Goal: Task Accomplishment & Management: Manage account settings

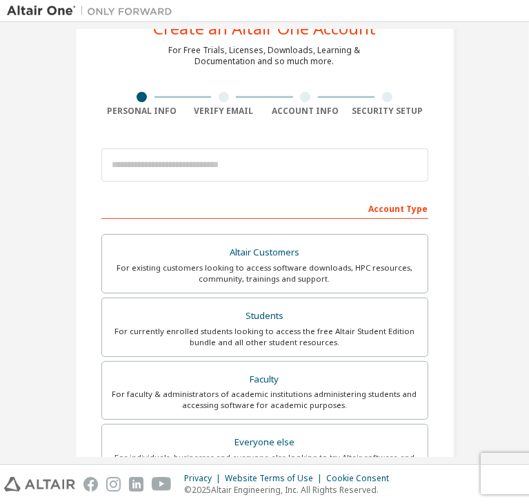
scroll to position [52, 0]
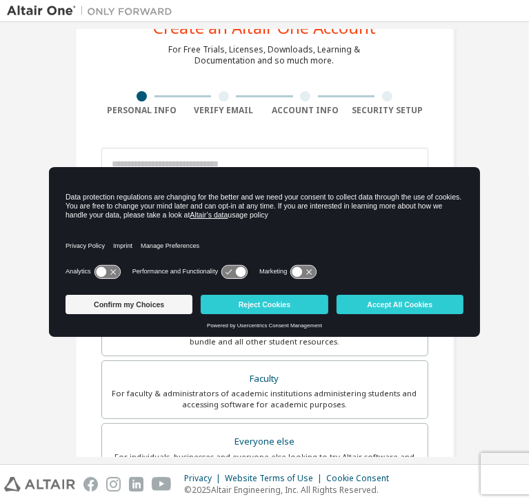
click at [211, 167] on div "Data protection regulations are changing for the better and we need your consen…" at bounding box center [264, 228] width 431 height 123
click at [220, 305] on button "Reject Cookies" at bounding box center [264, 304] width 127 height 19
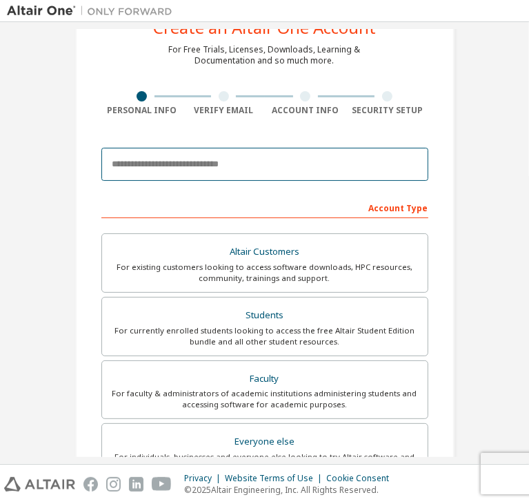
click at [212, 175] on input "email" at bounding box center [264, 164] width 327 height 33
type input "**********"
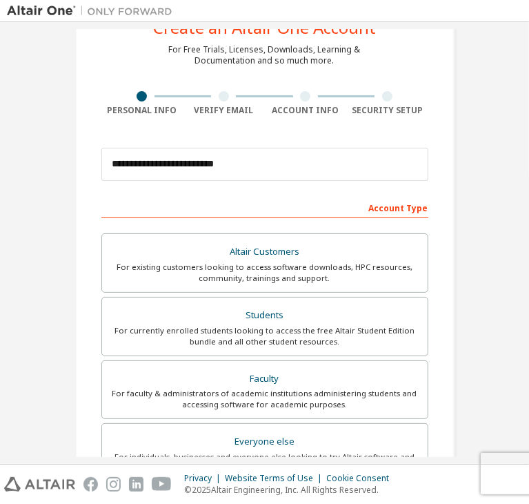
click at [59, 150] on div "**********" at bounding box center [265, 364] width 413 height 775
click at [395, 210] on div "Account Type" at bounding box center [264, 207] width 327 height 22
click at [329, 202] on div "Account Type" at bounding box center [264, 207] width 327 height 22
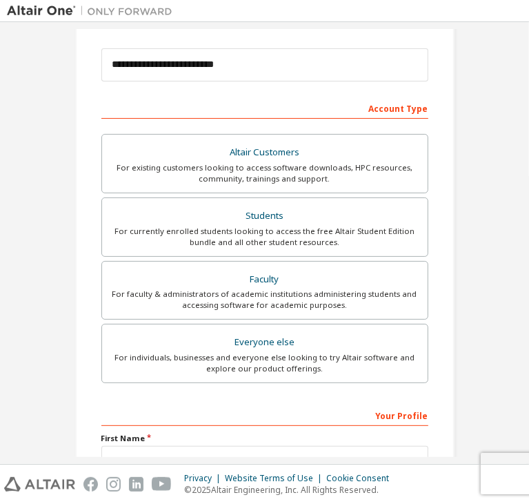
scroll to position [152, 0]
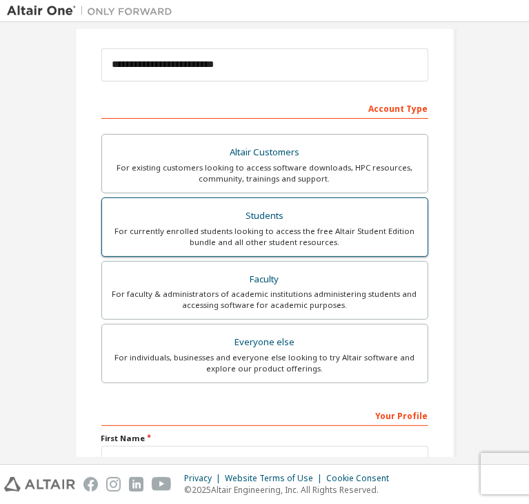
click at [274, 228] on div "For currently enrolled students looking to access the free Altair Student Editi…" at bounding box center [264, 237] width 309 height 22
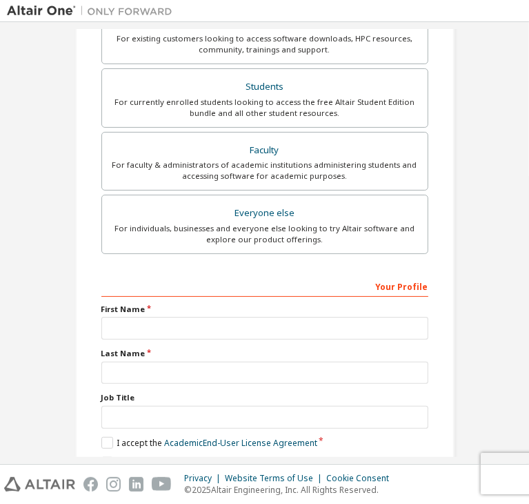
scroll to position [300, 0]
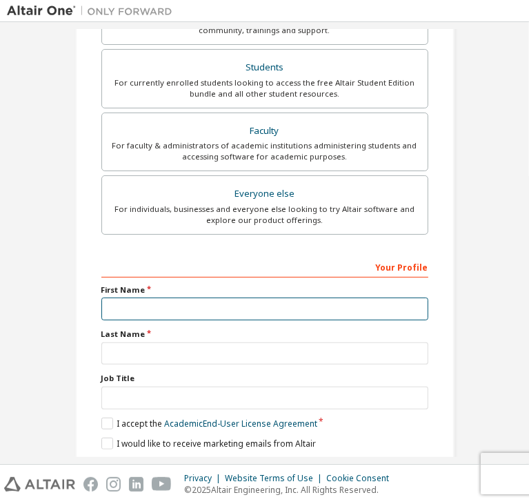
click at [129, 307] on input "text" at bounding box center [264, 308] width 327 height 23
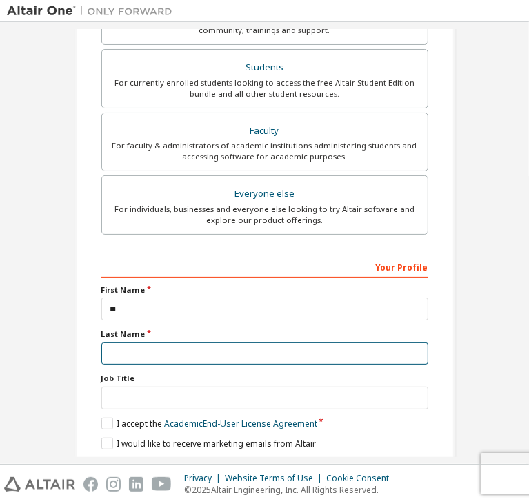
click at [341, 342] on input "text" at bounding box center [264, 353] width 327 height 23
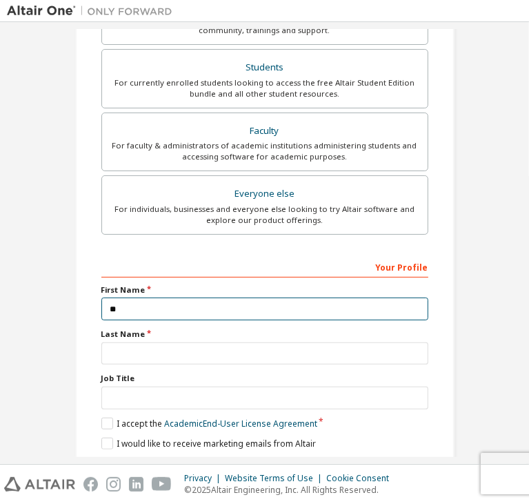
drag, startPoint x: 201, startPoint y: 298, endPoint x: 104, endPoint y: 295, distance: 96.6
click at [104, 295] on div "First Name **" at bounding box center [264, 302] width 335 height 36
type input "*******"
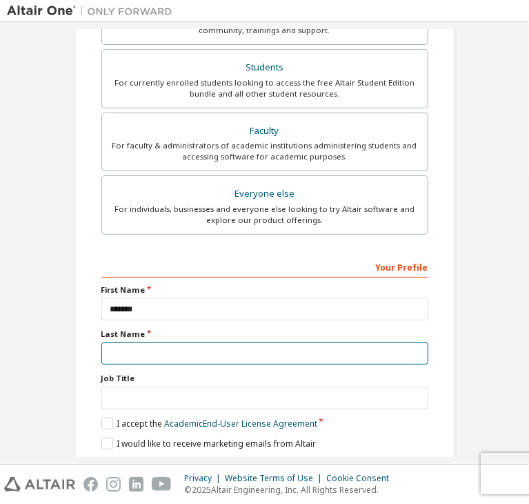
click at [342, 342] on input "text" at bounding box center [264, 353] width 327 height 23
type input "**"
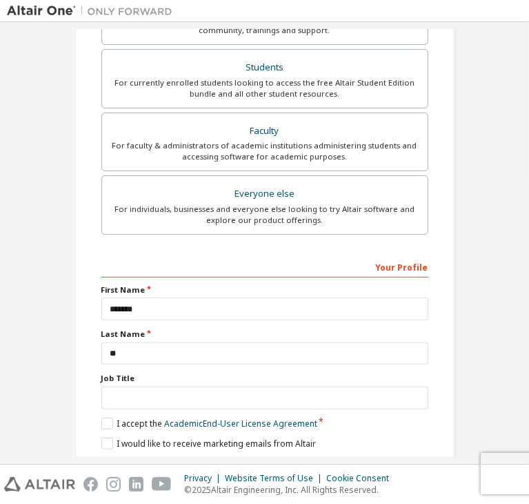
click at [69, 295] on div "**********" at bounding box center [265, 116] width 413 height 775
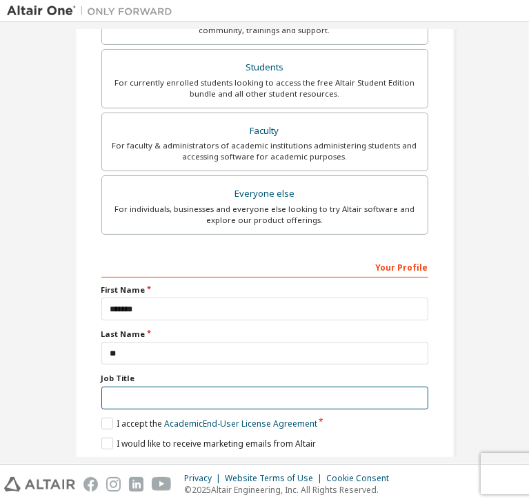
click at [121, 386] on input "text" at bounding box center [264, 397] width 327 height 23
type input "*******"
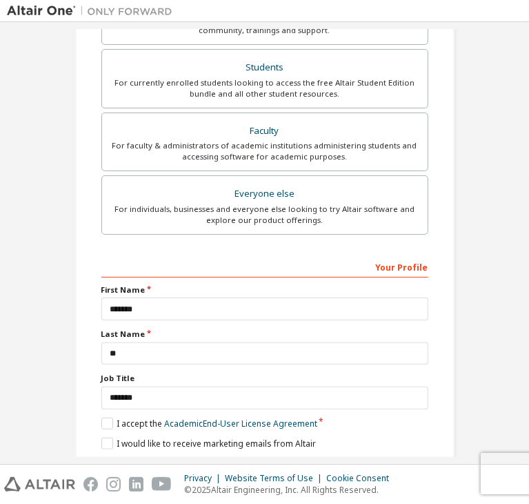
click at [59, 327] on div "**********" at bounding box center [265, 116] width 413 height 775
click at [103, 417] on label "I accept the Academic End-User License Agreement" at bounding box center [209, 423] width 216 height 12
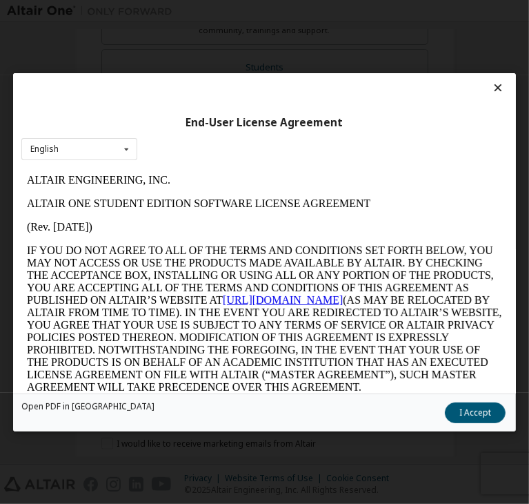
scroll to position [0, 0]
click at [135, 143] on icon at bounding box center [126, 148] width 17 height 21
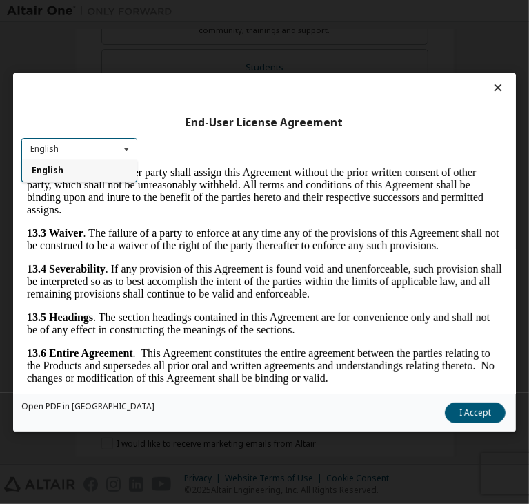
scroll to position [3534, 0]
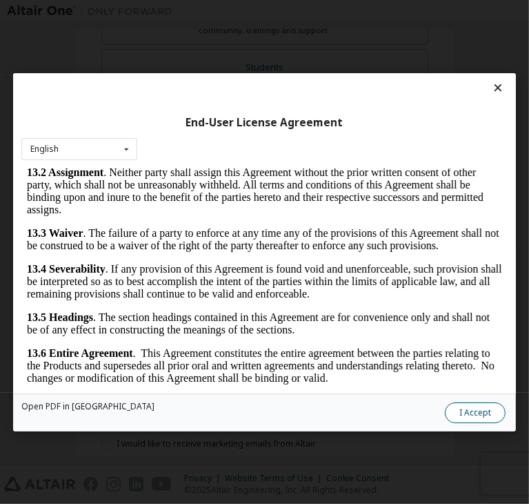
click at [445, 412] on button "I Accept" at bounding box center [475, 412] width 61 height 21
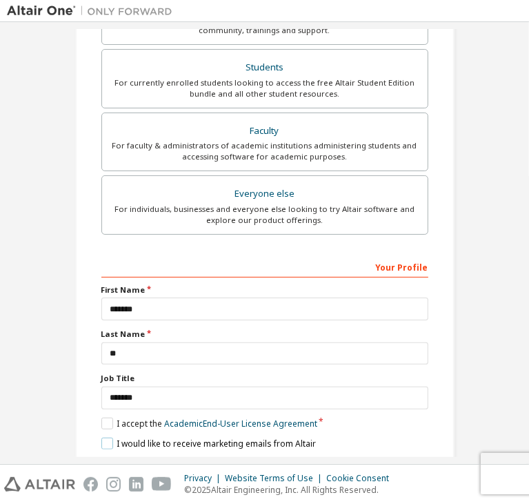
click at [101, 437] on label "I would like to receive marketing emails from Altair" at bounding box center [208, 443] width 215 height 12
click at [248, 457] on button "Next" at bounding box center [264, 467] width 72 height 21
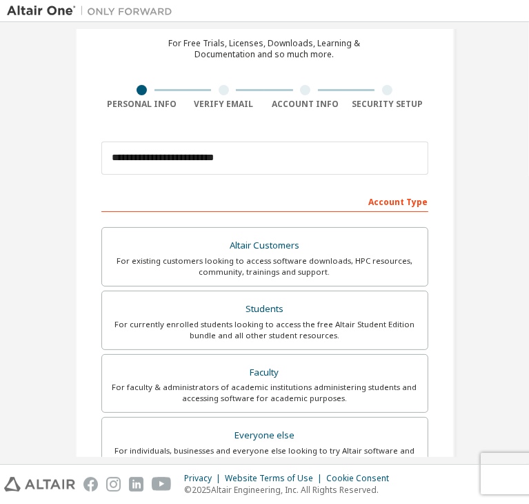
scroll to position [0, 0]
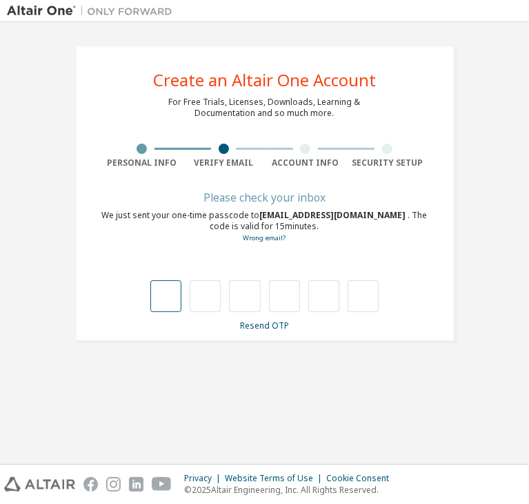
type input "*"
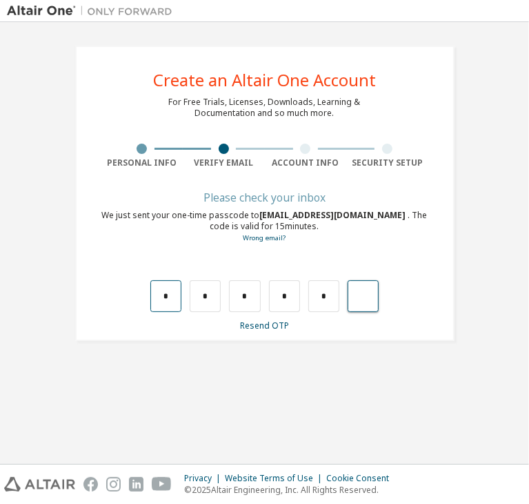
type input "*"
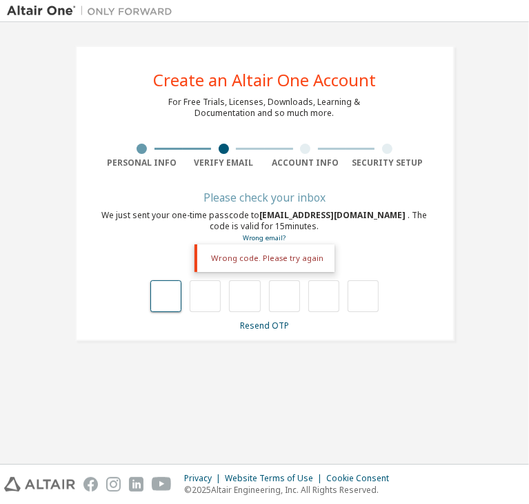
click at [168, 293] on input "text" at bounding box center [165, 296] width 31 height 32
type input "*"
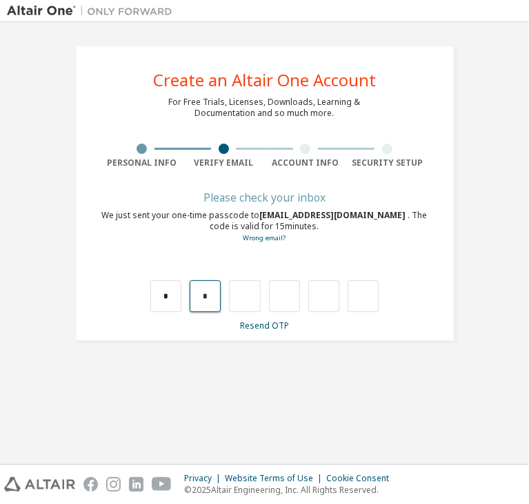
click at [204, 301] on input "*" at bounding box center [205, 296] width 31 height 32
type input "*"
click at [247, 299] on input "*" at bounding box center [244, 296] width 31 height 32
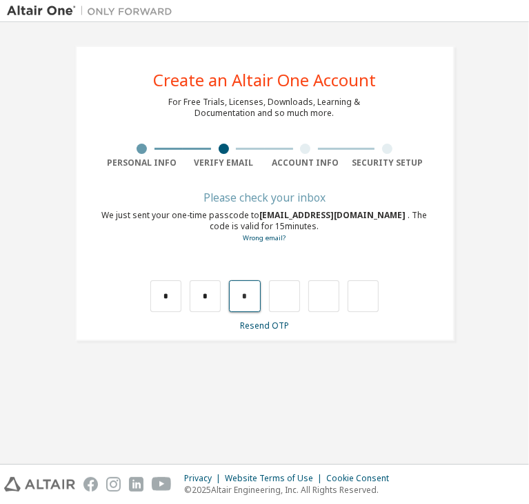
click at [247, 299] on input "*" at bounding box center [244, 296] width 31 height 32
type input "*"
click at [291, 297] on input "*" at bounding box center [284, 296] width 31 height 32
type input "*"
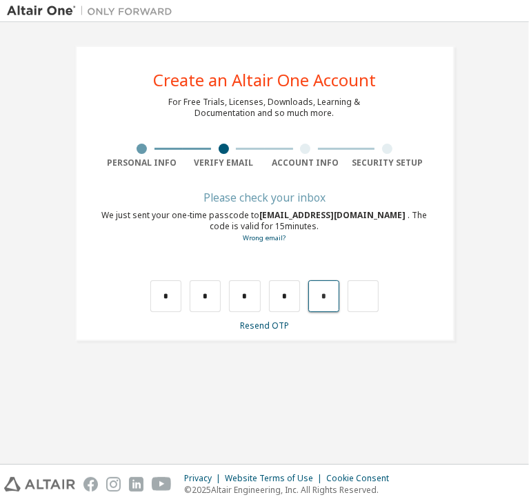
click at [324, 296] on input "*" at bounding box center [323, 296] width 31 height 32
type input "*"
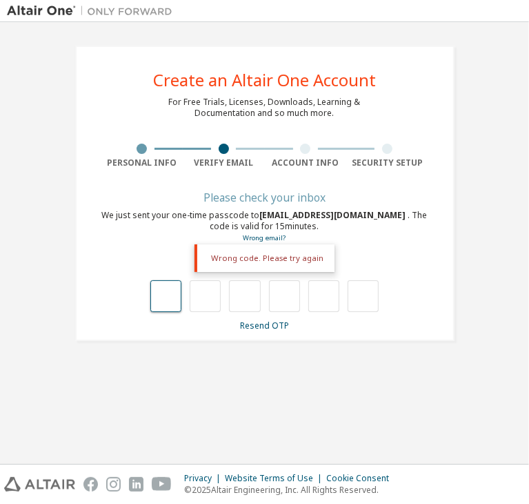
click at [161, 290] on input "text" at bounding box center [165, 296] width 31 height 32
type input "*"
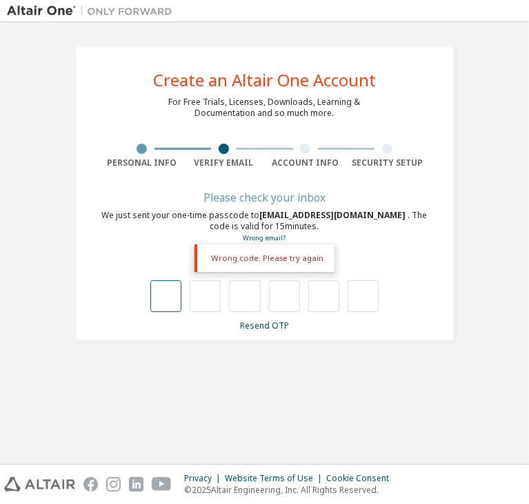
type input "*"
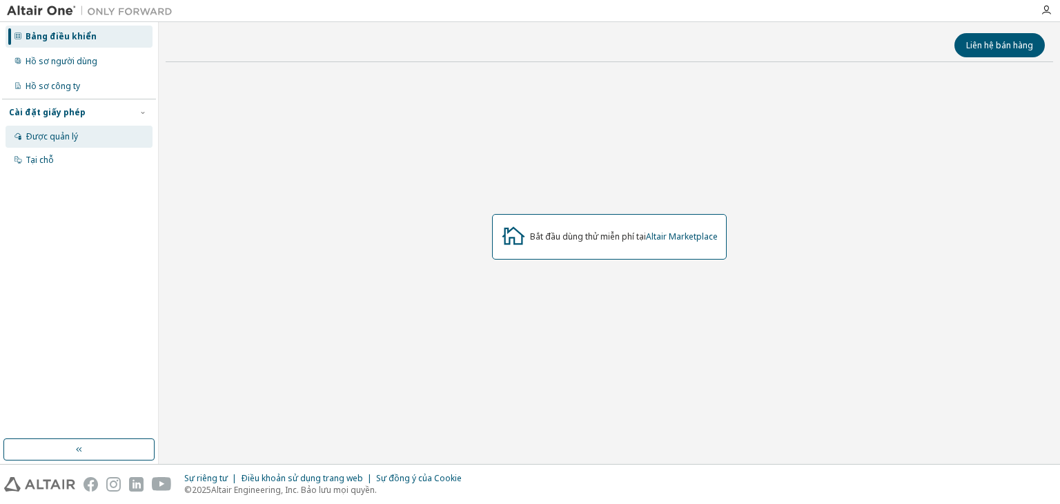
click at [54, 134] on font "Được quản lý" at bounding box center [52, 136] width 52 height 12
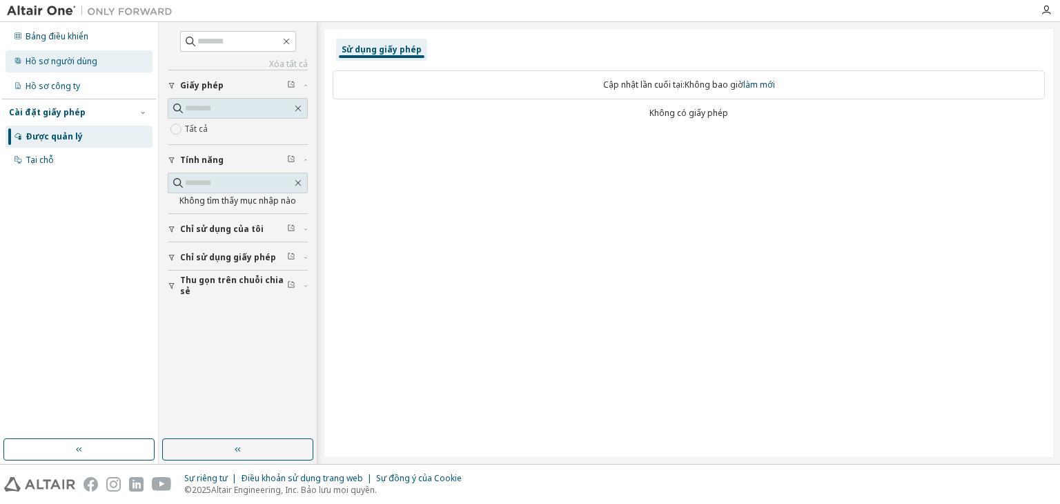
click at [74, 51] on div "Hồ sơ người dùng" at bounding box center [79, 61] width 147 height 22
